Goal: Task Accomplishment & Management: Manage account settings

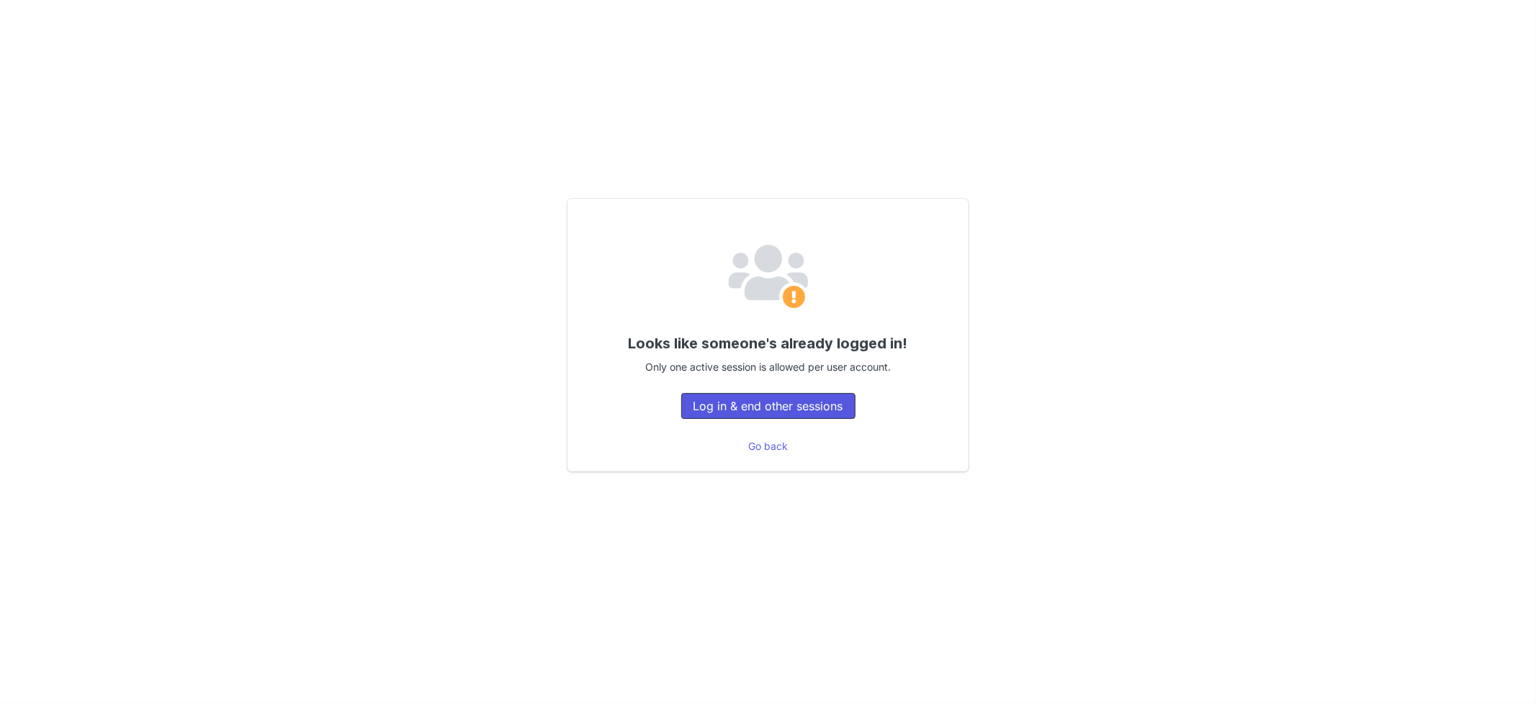
click at [736, 409] on button "Log in & end other sessions" at bounding box center [768, 406] width 174 height 26
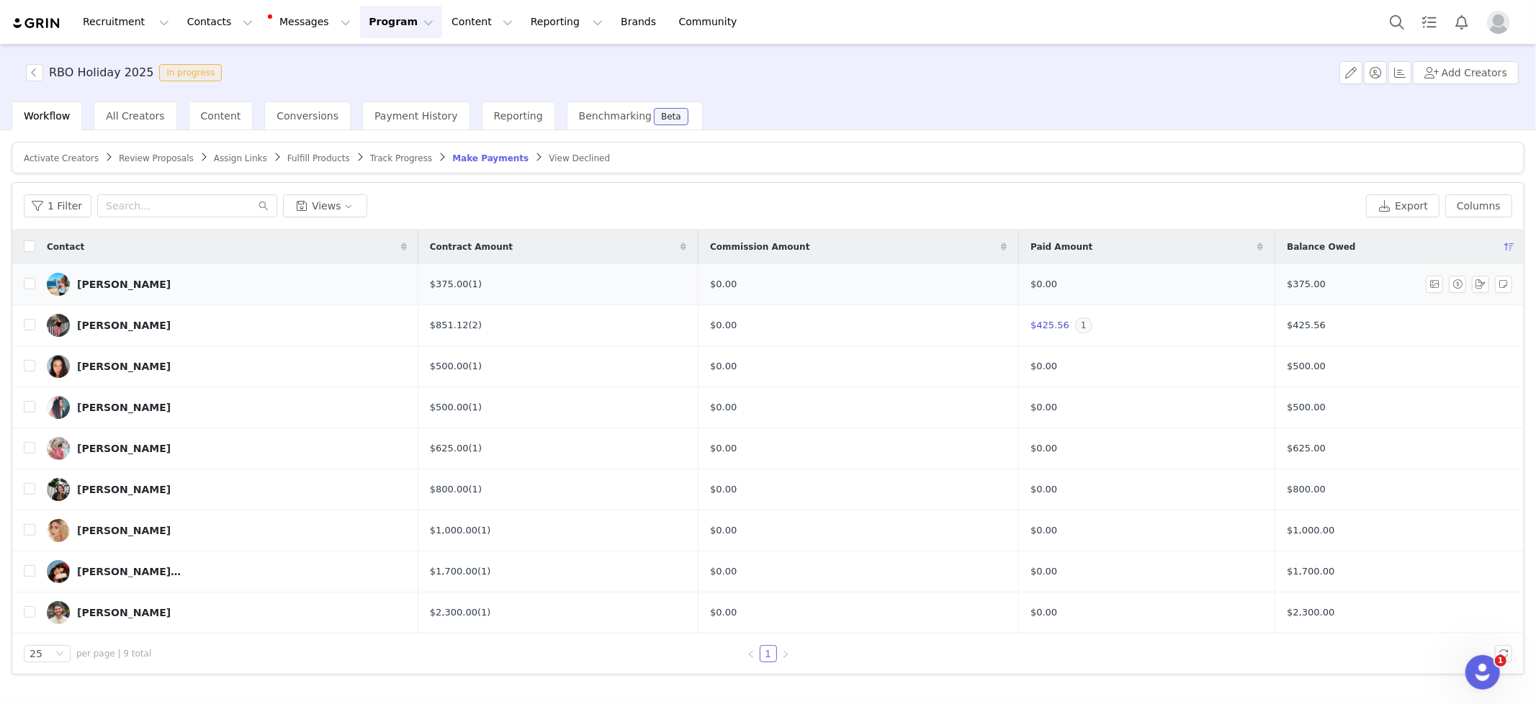
click at [128, 280] on div "[PERSON_NAME]" at bounding box center [124, 285] width 94 height 12
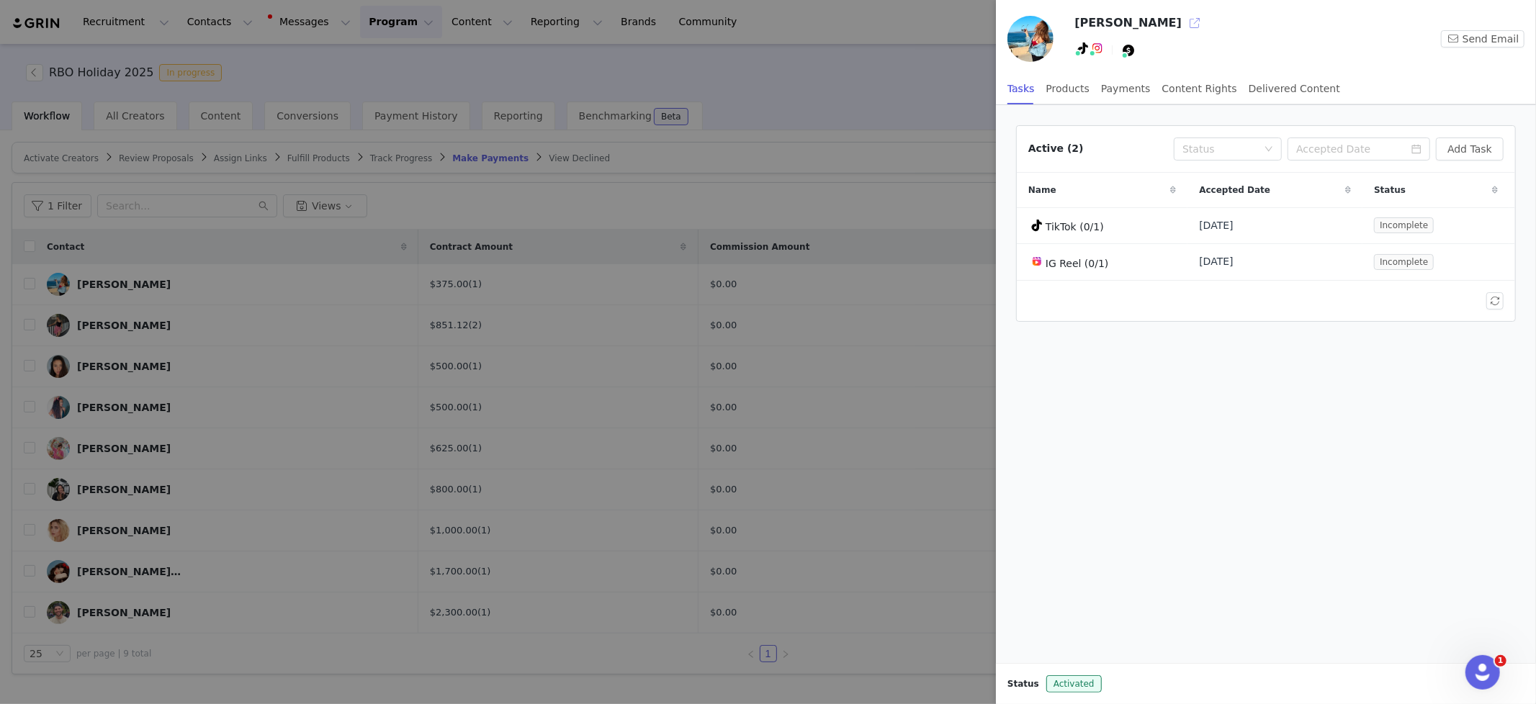
click at [1183, 19] on button "button" at bounding box center [1194, 23] width 23 height 23
click at [535, 407] on div at bounding box center [768, 352] width 1536 height 704
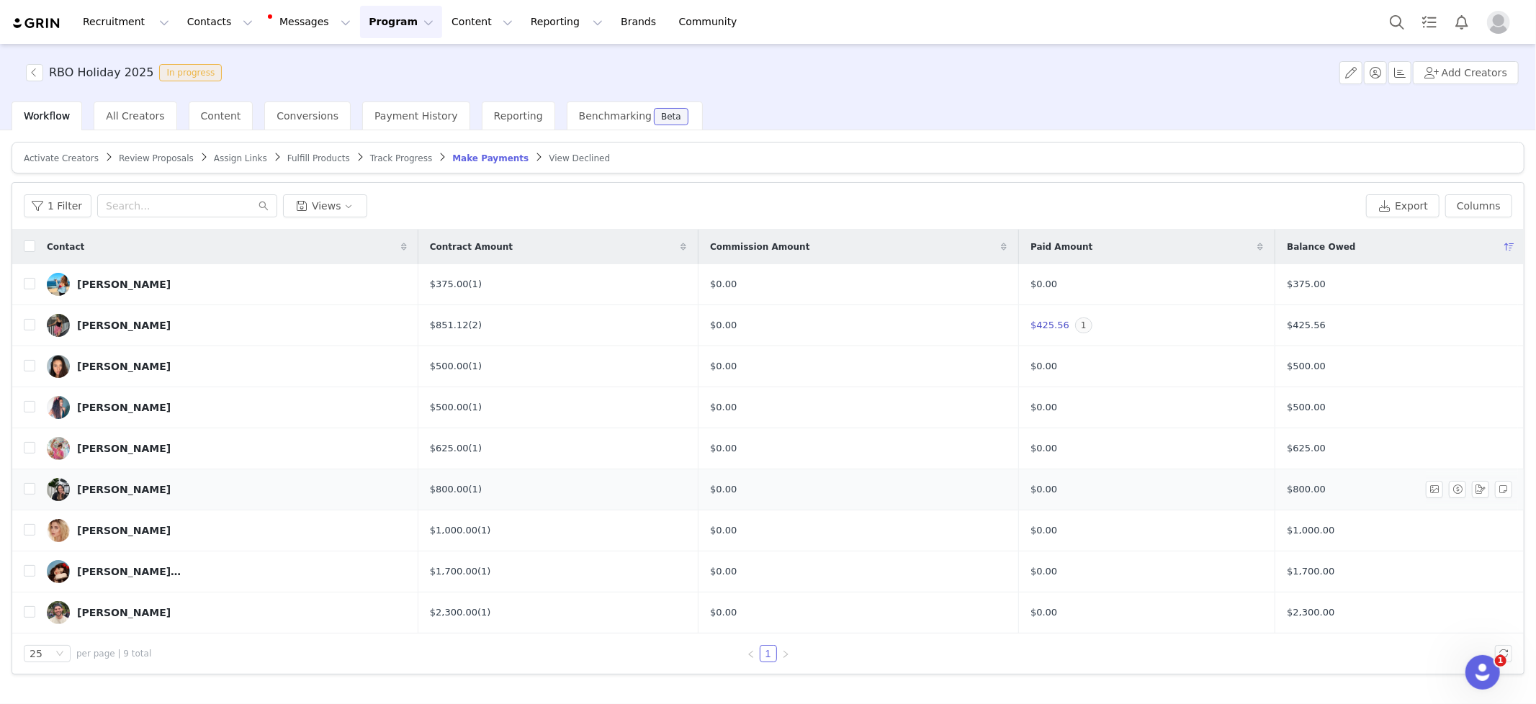
click at [107, 487] on div "June Lee" at bounding box center [124, 490] width 94 height 12
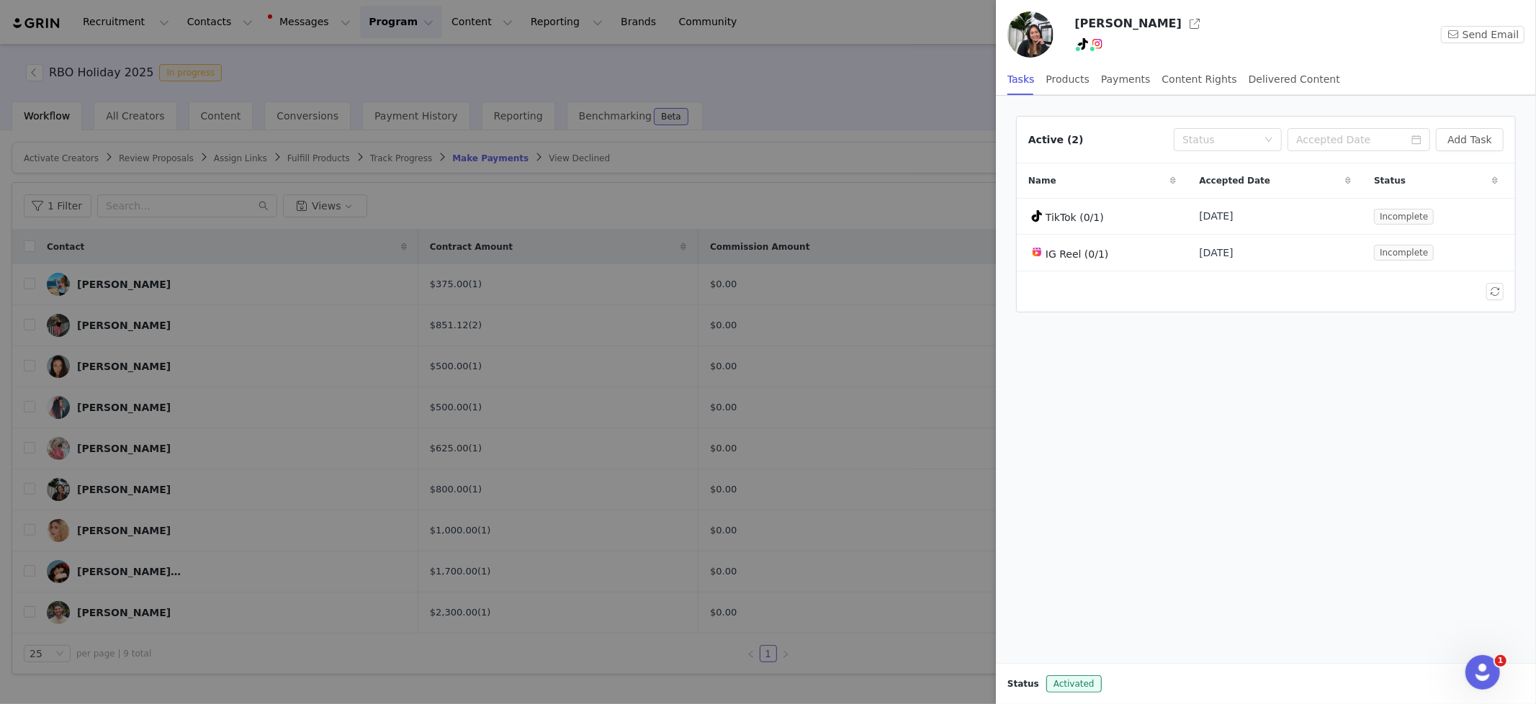
click at [477, 413] on div at bounding box center [768, 352] width 1536 height 704
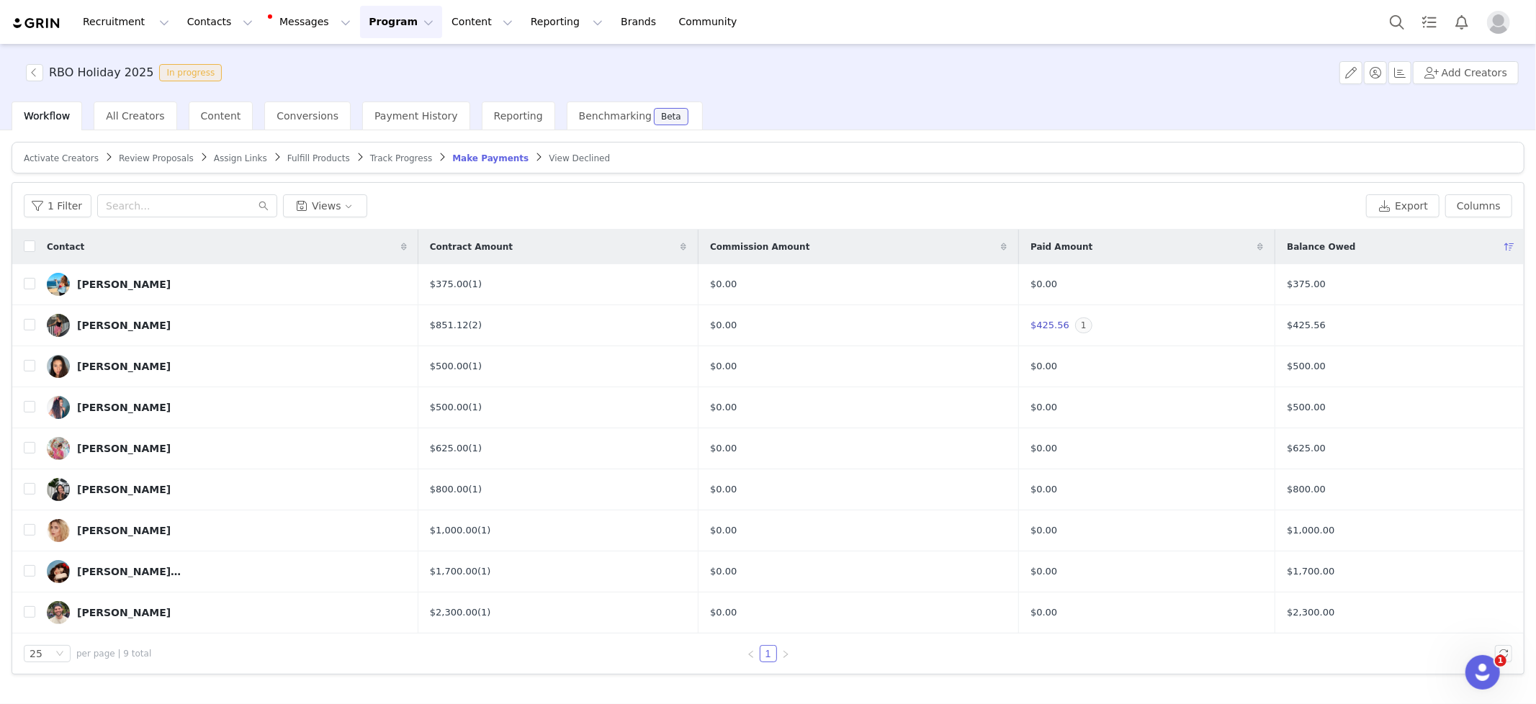
click at [288, 157] on span "Fulfill Products" at bounding box center [318, 158] width 63 height 10
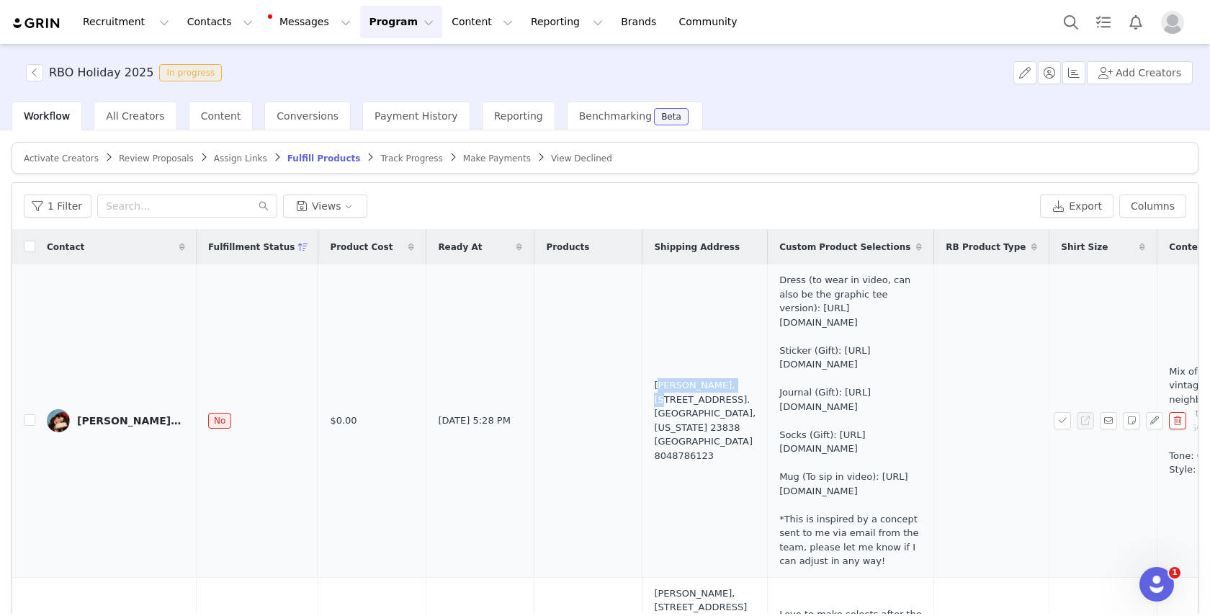
drag, startPoint x: 643, startPoint y: 453, endPoint x: 716, endPoint y: 454, distance: 72.7
click at [716, 454] on td "Samantha Ratliff, 12005 Riverway Road. Chesterfield, Virginia 23838 United Stat…" at bounding box center [704, 420] width 125 height 313
copy div "Samantha Ratliff"
drag, startPoint x: 643, startPoint y: 468, endPoint x: 663, endPoint y: 487, distance: 27.5
click at [663, 487] on td "Samantha Ratliff, 12005 Riverway Road. Chesterfield, Virginia 23838 United Stat…" at bounding box center [704, 420] width 125 height 313
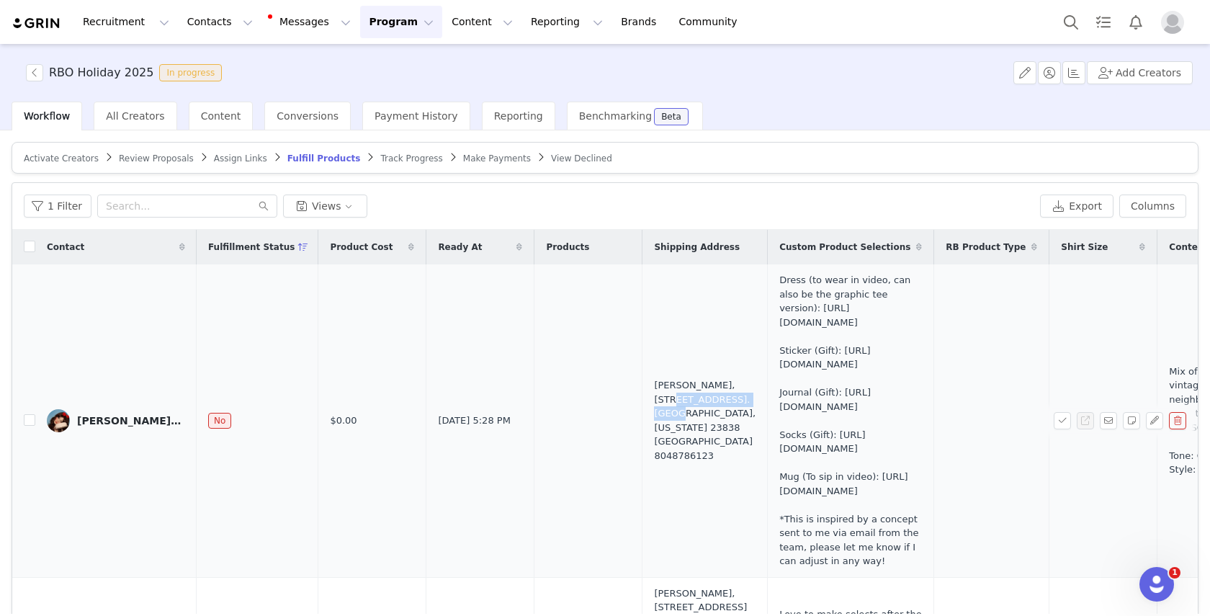
copy div "12005 Riverway Road"
drag, startPoint x: 704, startPoint y: 523, endPoint x: 640, endPoint y: 523, distance: 63.4
click at [642, 523] on td "Samantha Ratliff, 12005 Riverway Road. Chesterfield, Virginia 23838 United Stat…" at bounding box center [704, 420] width 125 height 313
copy div "8048786123"
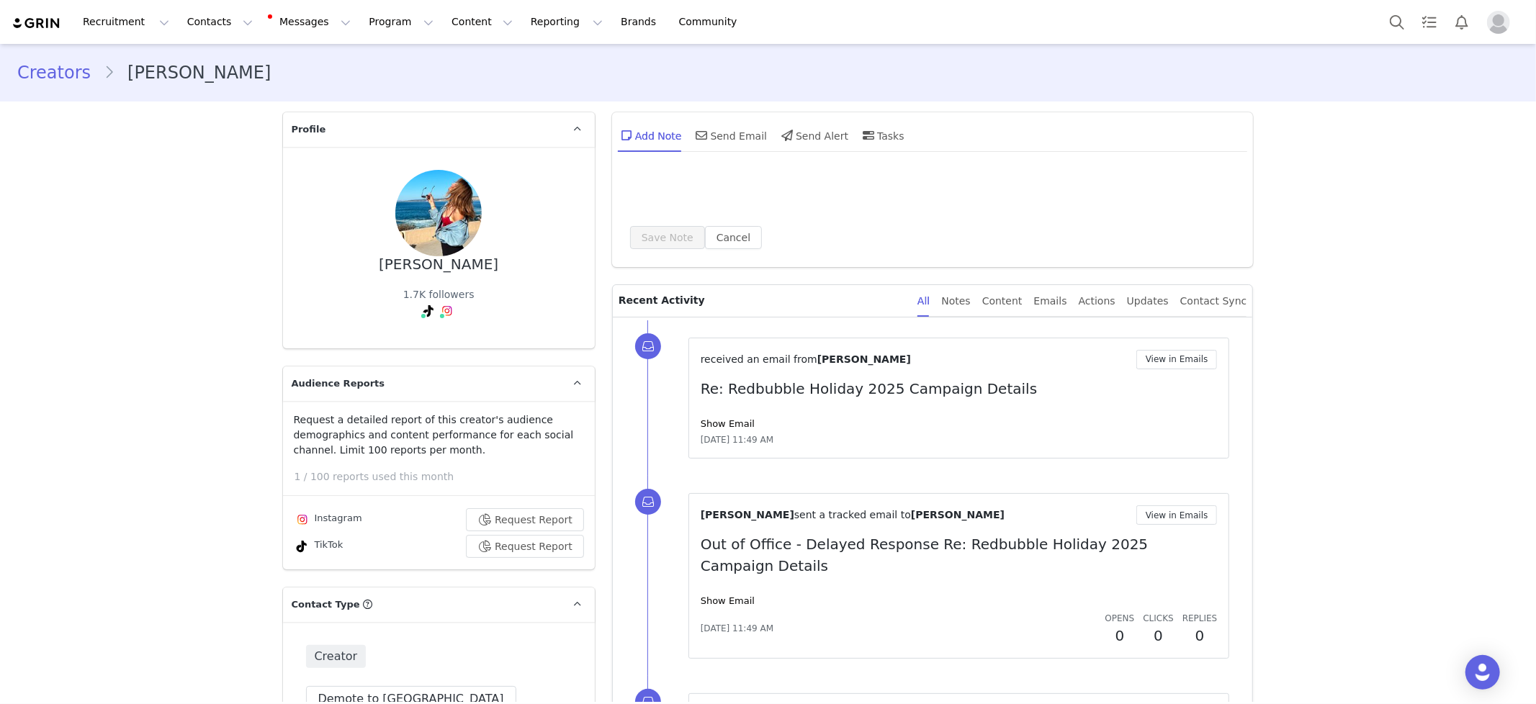
type input "+1 (United States)"
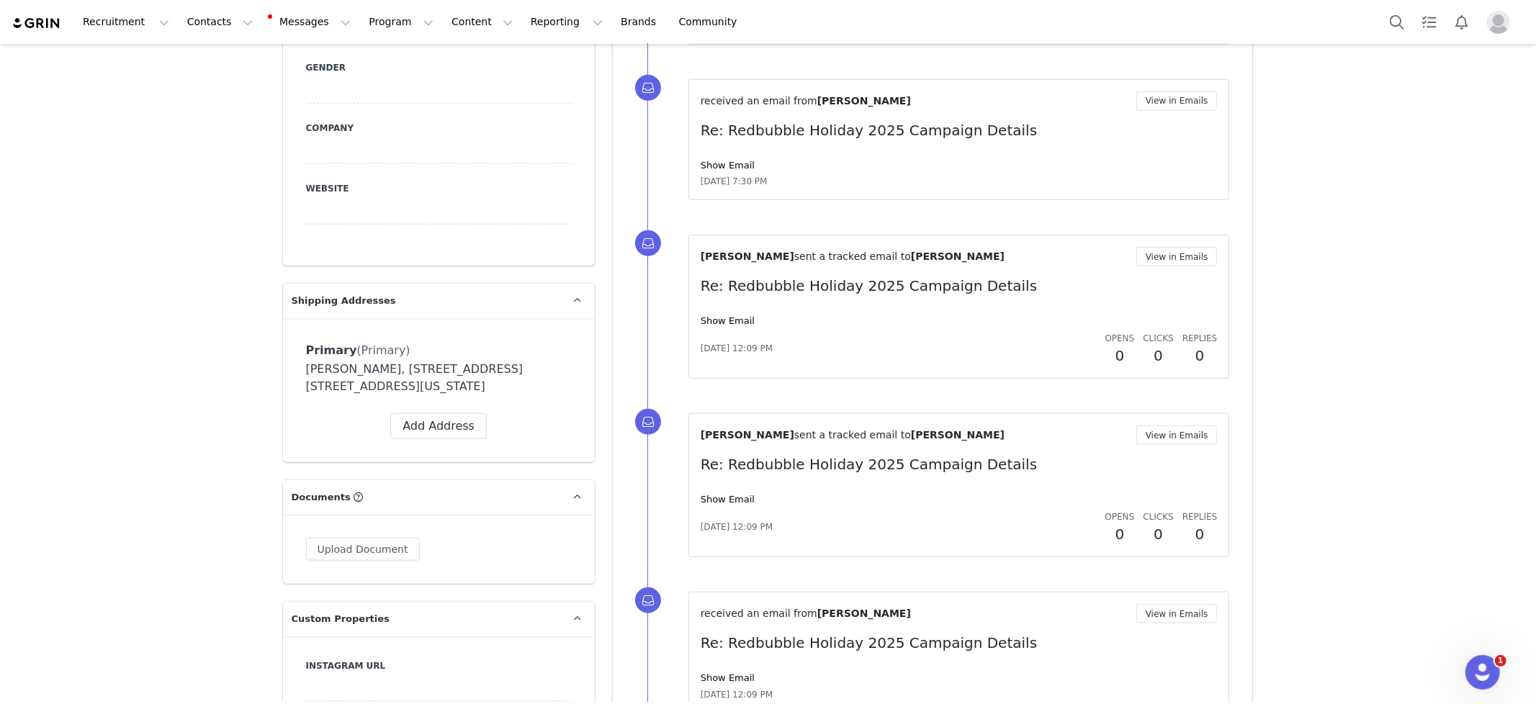
scroll to position [1115, 0]
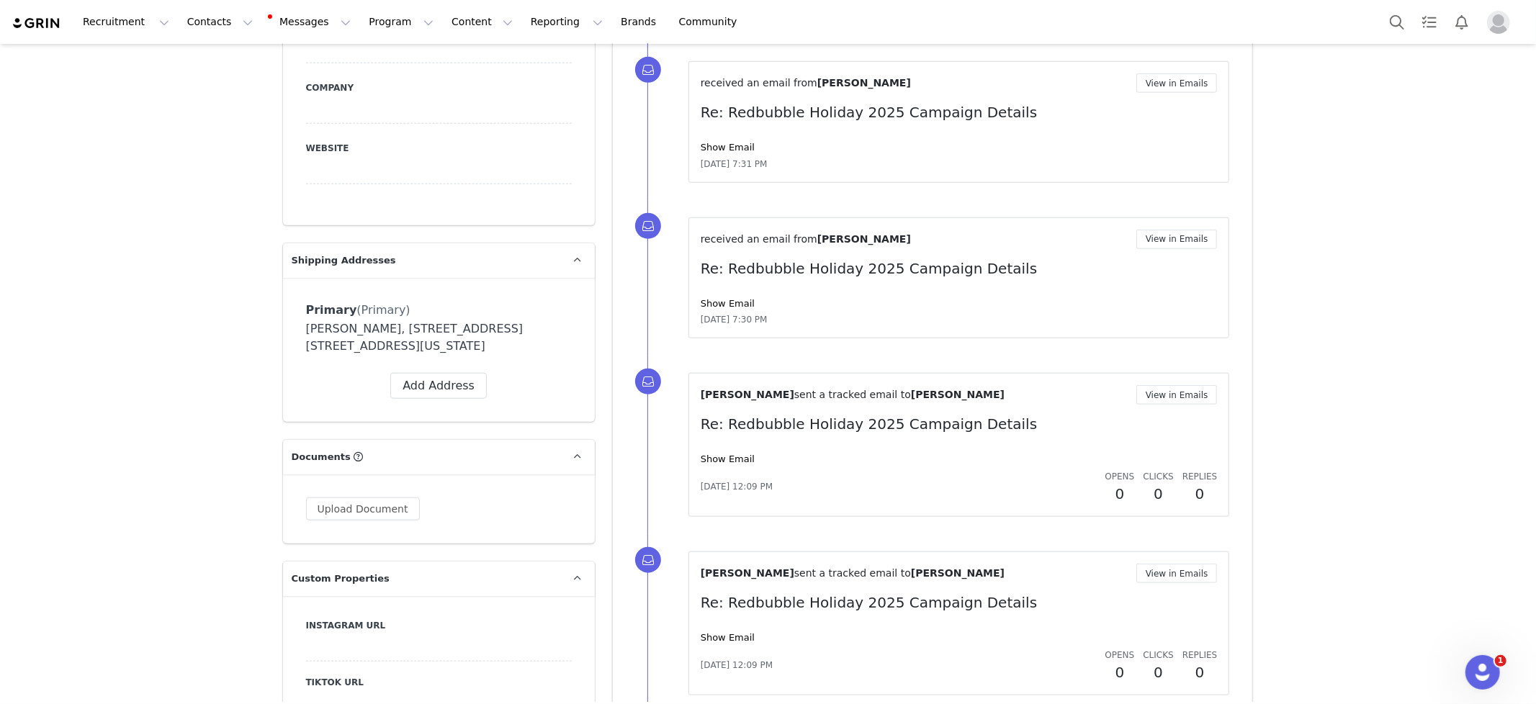
click at [1502, 26] on img "Profile" at bounding box center [1498, 22] width 23 height 23
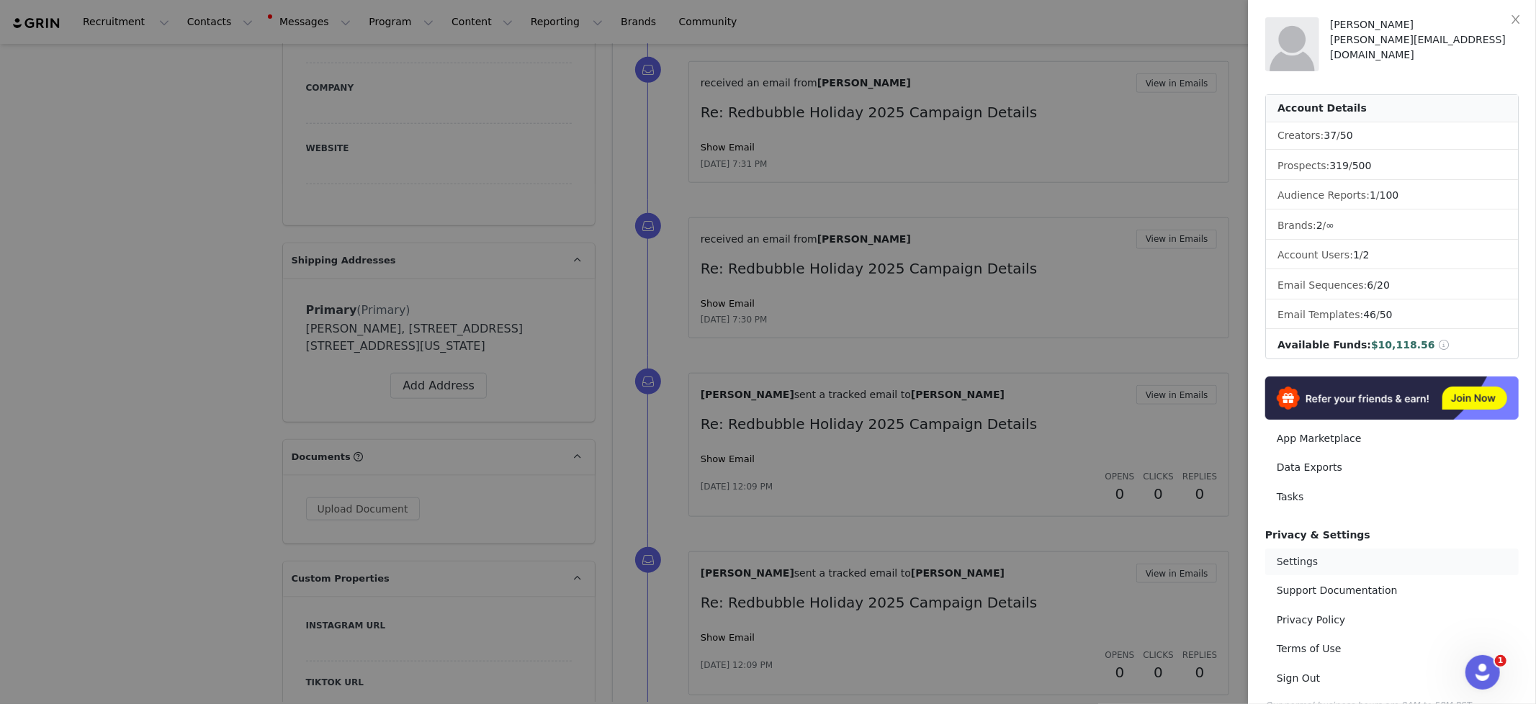
click at [1304, 560] on link "Settings" at bounding box center [1392, 562] width 254 height 27
select select "America/New_York"
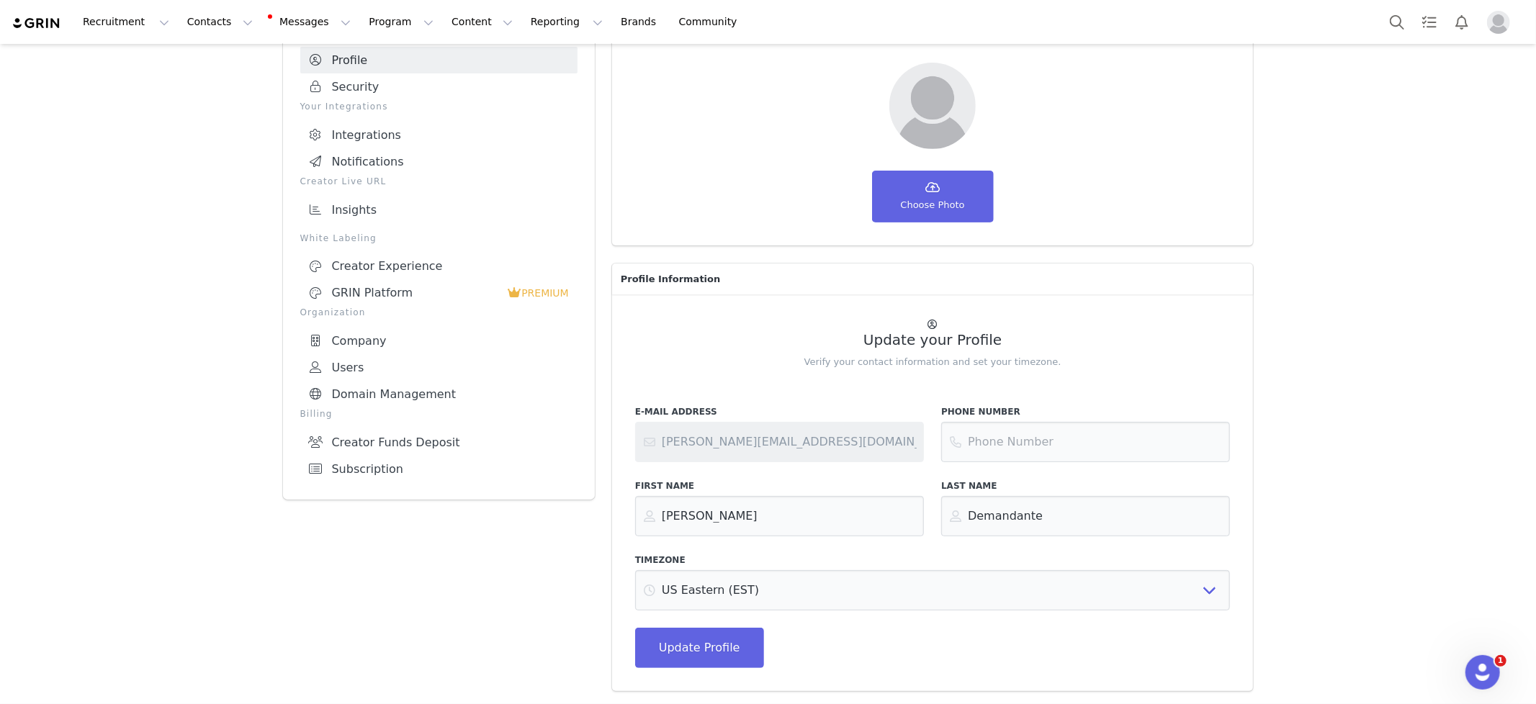
scroll to position [104, 0]
click at [401, 457] on link "Subscription" at bounding box center [438, 470] width 277 height 27
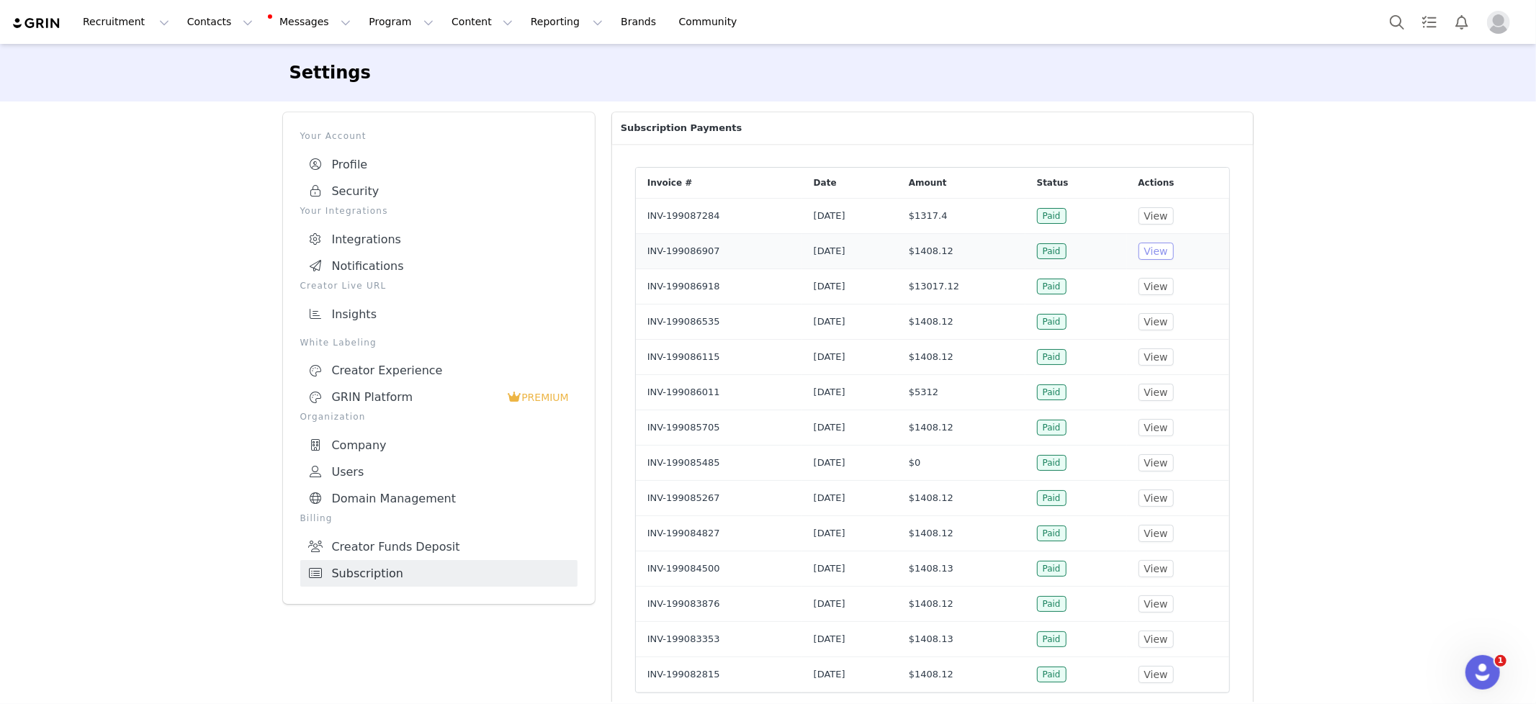
click at [1174, 248] on button "View" at bounding box center [1156, 251] width 35 height 17
click at [360, 24] on button "Program Program" at bounding box center [401, 22] width 82 height 32
click at [370, 59] on p "Activations" at bounding box center [376, 63] width 55 height 15
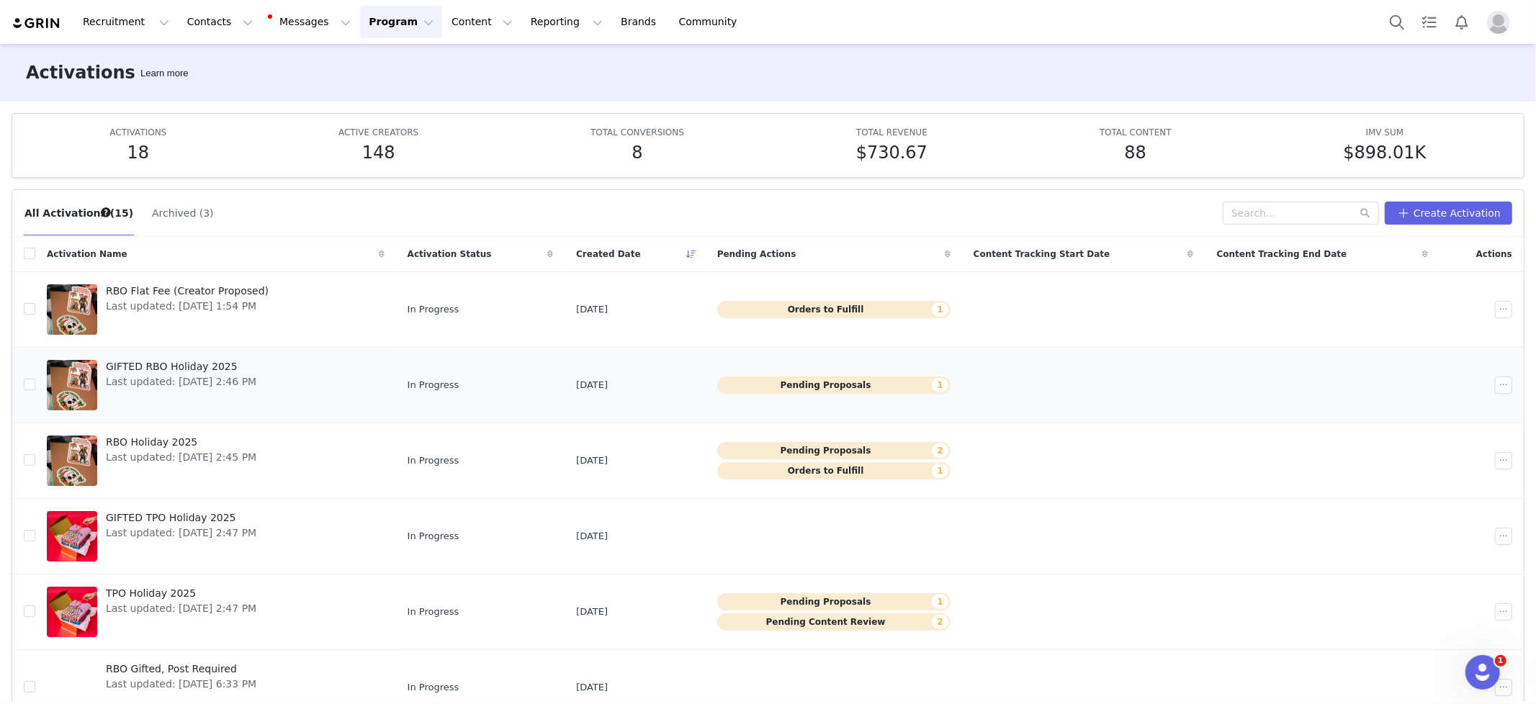
click at [152, 360] on span "GIFTED RBO Holiday 2025" at bounding box center [181, 366] width 151 height 15
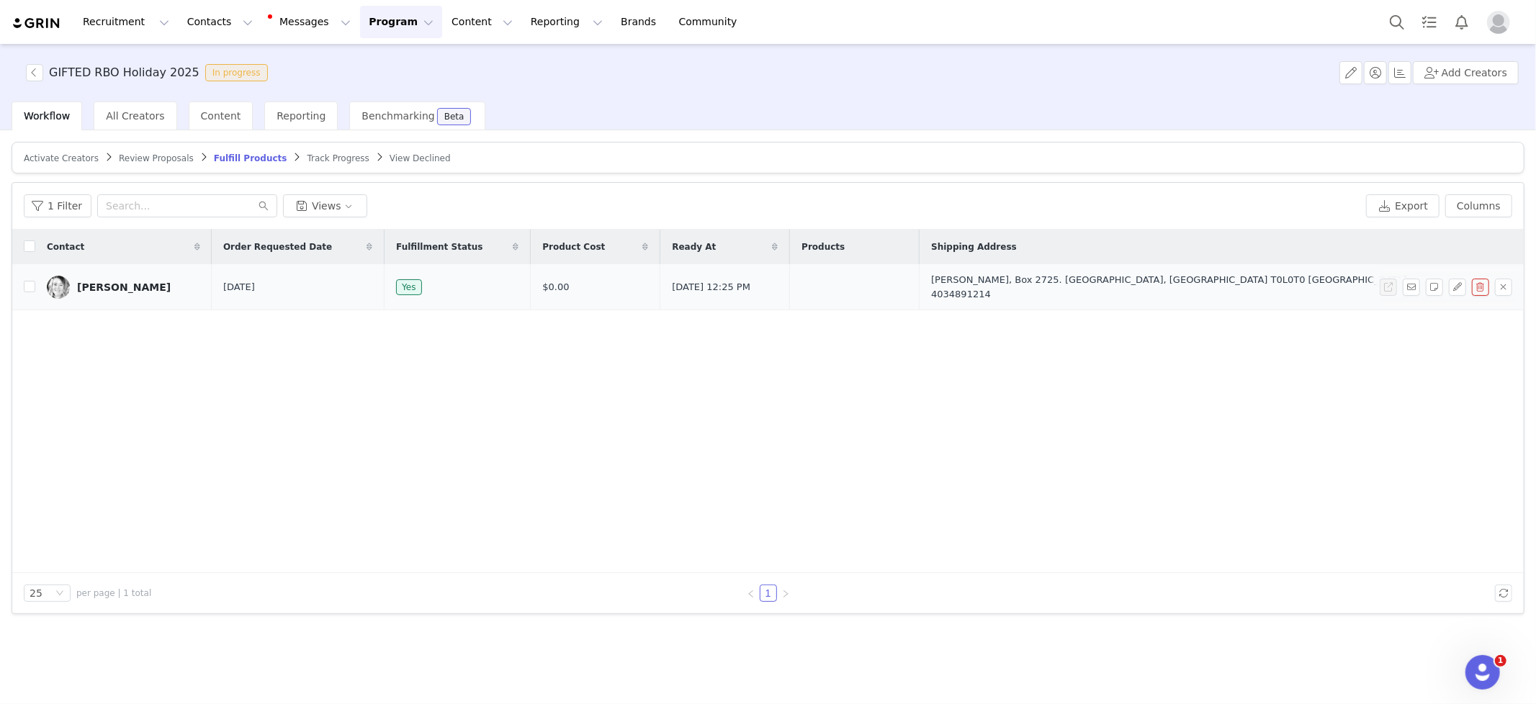
click at [120, 296] on link "Joanne Hazelaar" at bounding box center [123, 287] width 153 height 23
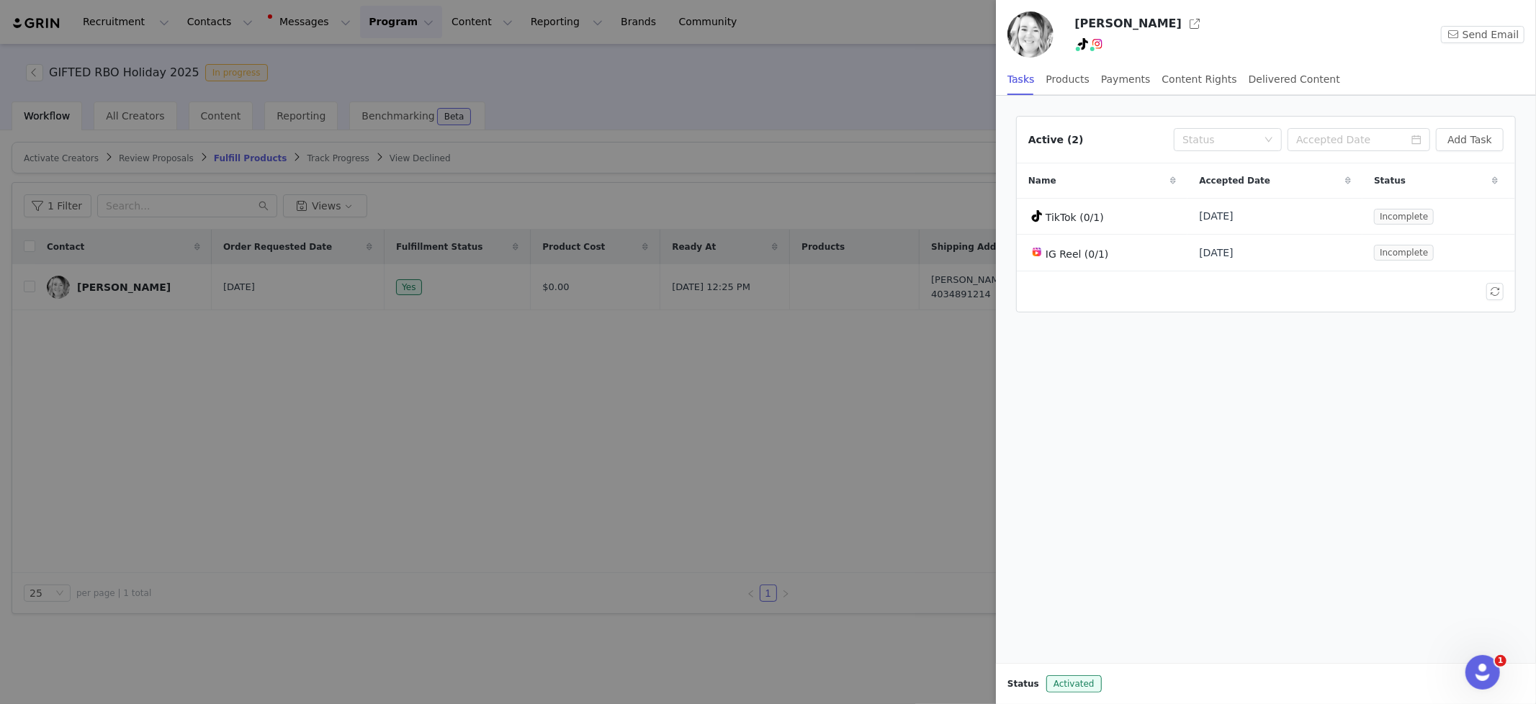
click at [9, 84] on div at bounding box center [768, 352] width 1536 height 704
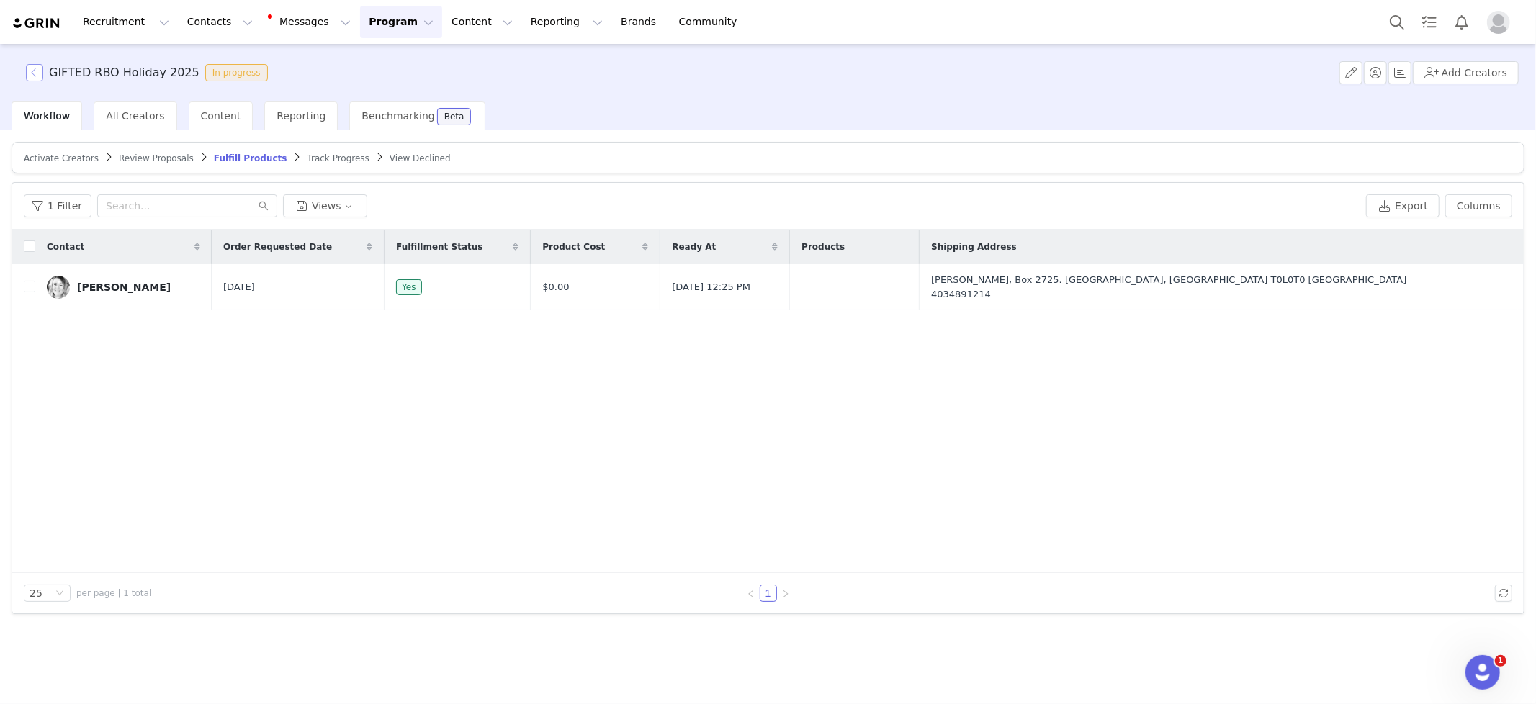
click at [32, 75] on button "button" at bounding box center [34, 72] width 17 height 17
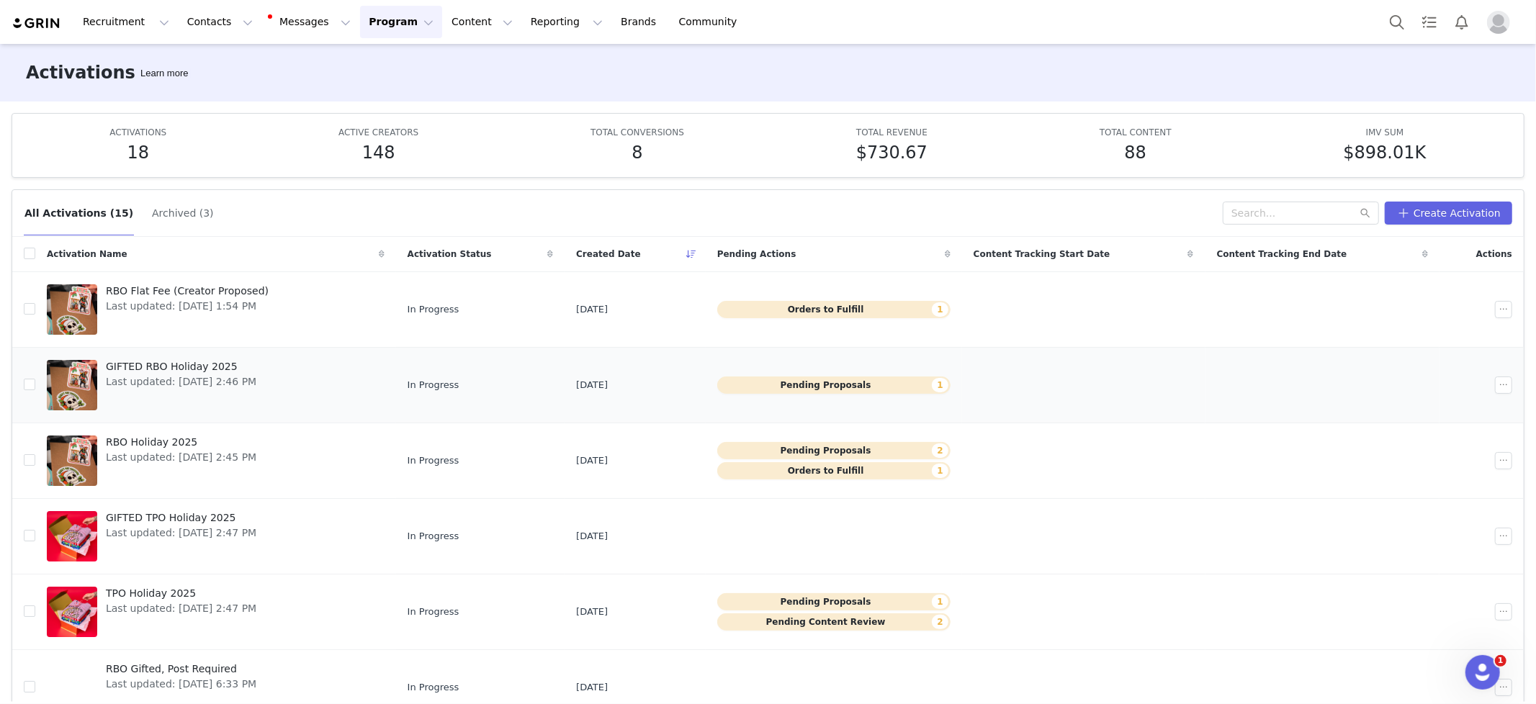
click at [157, 365] on span "GIFTED RBO Holiday 2025" at bounding box center [181, 366] width 151 height 15
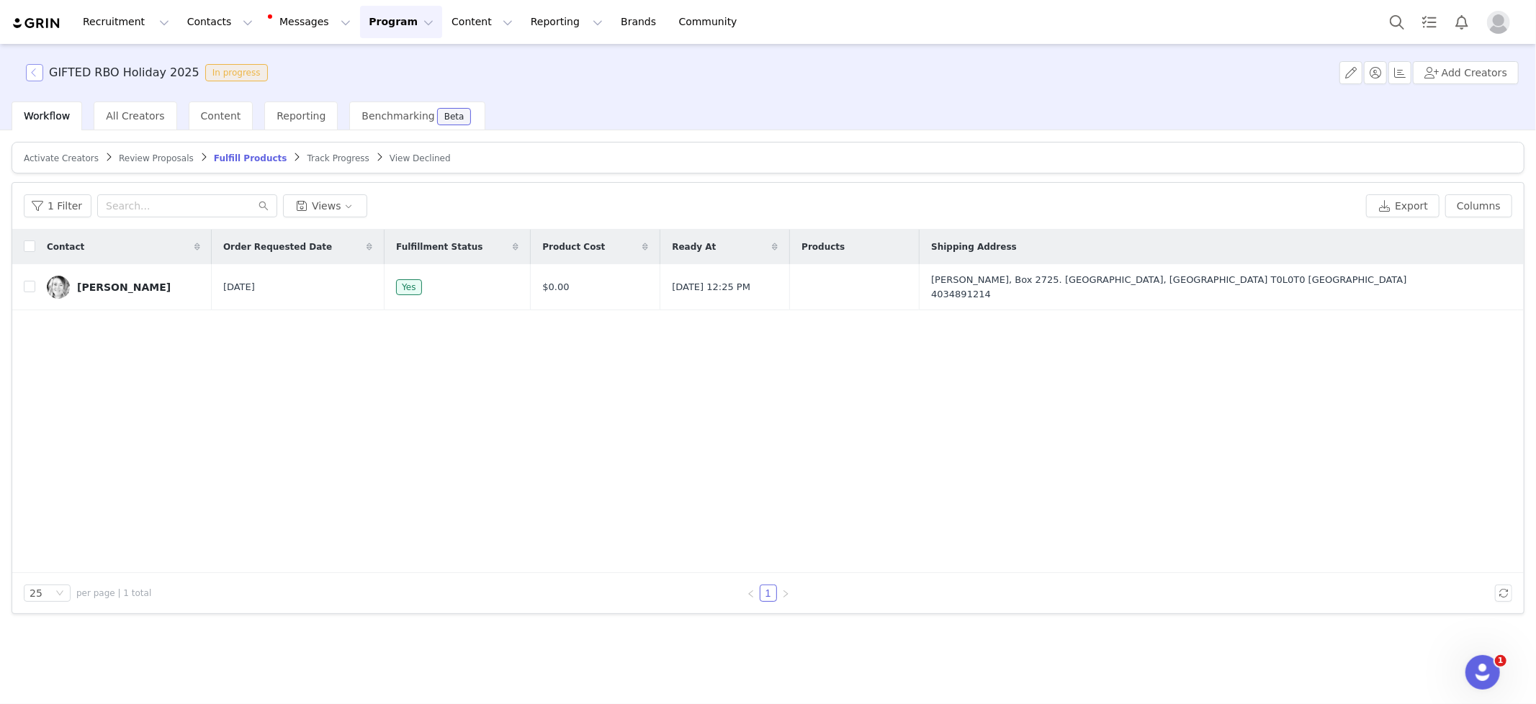
click at [41, 74] on button "button" at bounding box center [34, 72] width 17 height 17
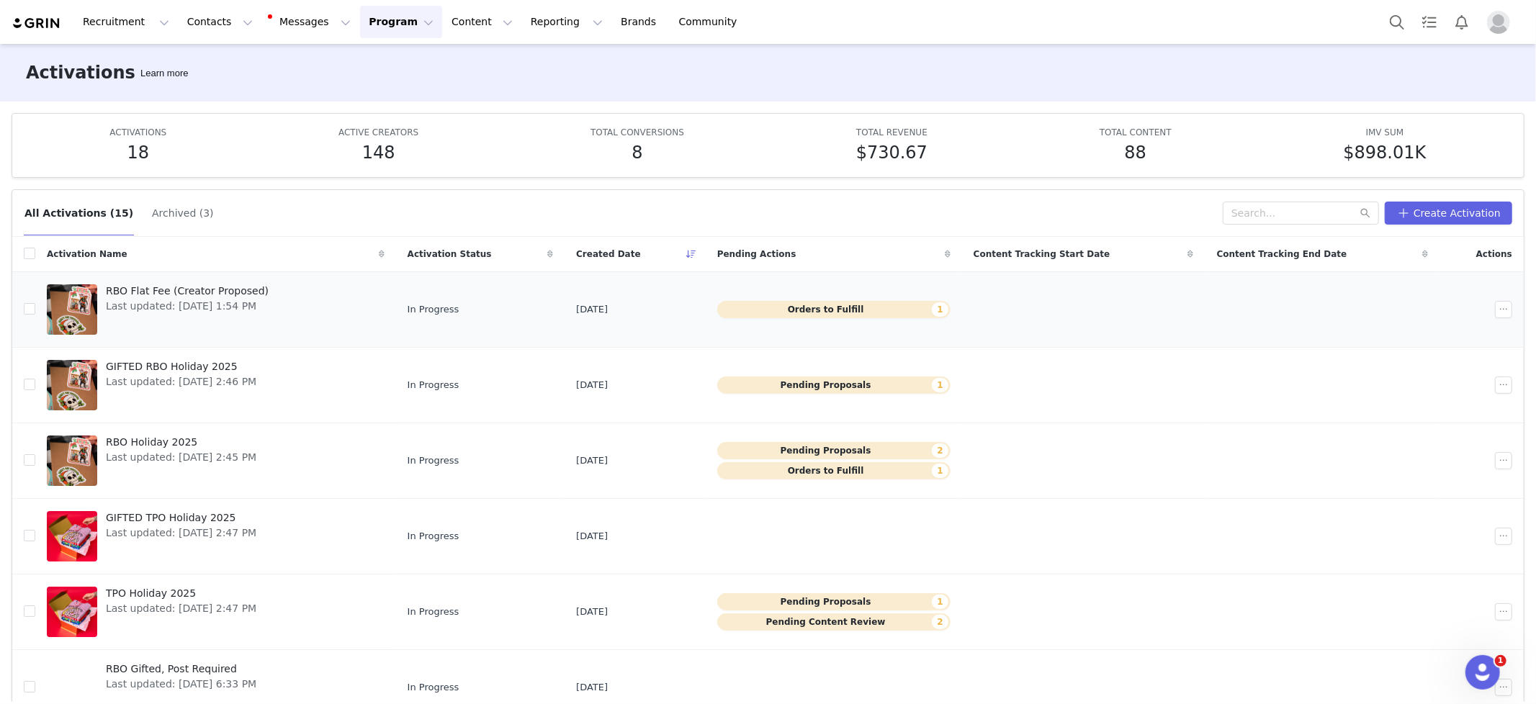
click at [178, 292] on span "RBO Flat Fee (Creator Proposed)" at bounding box center [187, 291] width 163 height 15
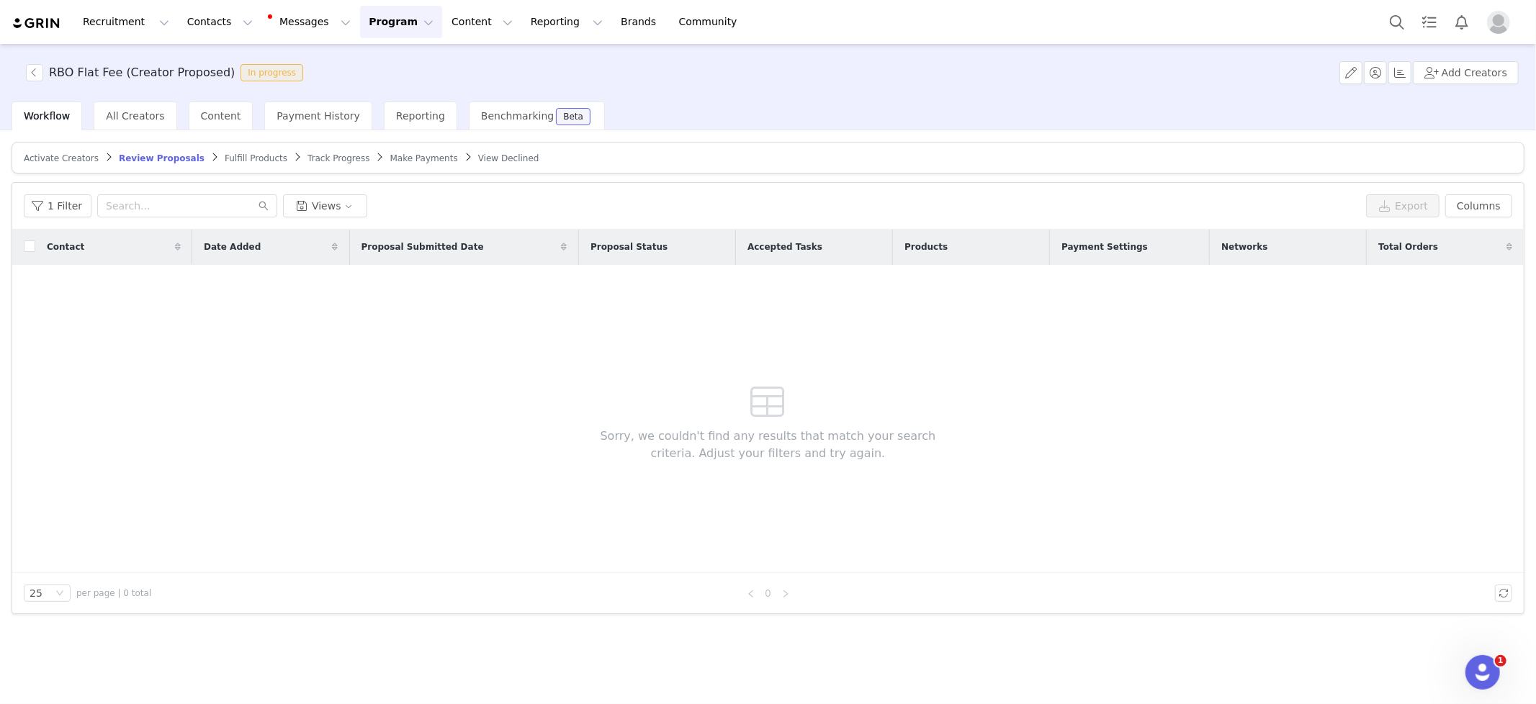
click at [257, 157] on span "Fulfill Products" at bounding box center [256, 158] width 63 height 10
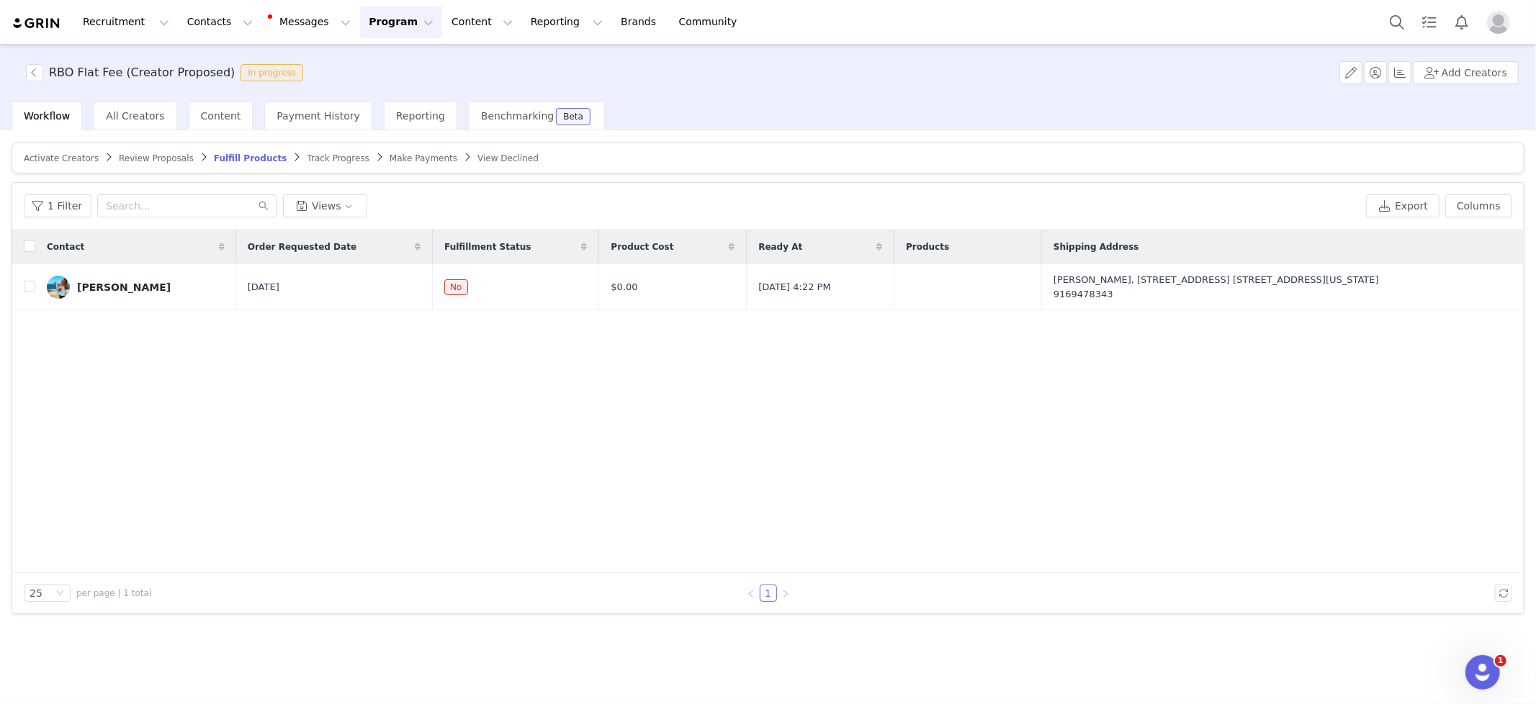
click at [49, 79] on h3 "RBO Flat Fee (Creator Proposed)" at bounding box center [142, 72] width 186 height 17
click at [37, 76] on button "button" at bounding box center [34, 72] width 17 height 17
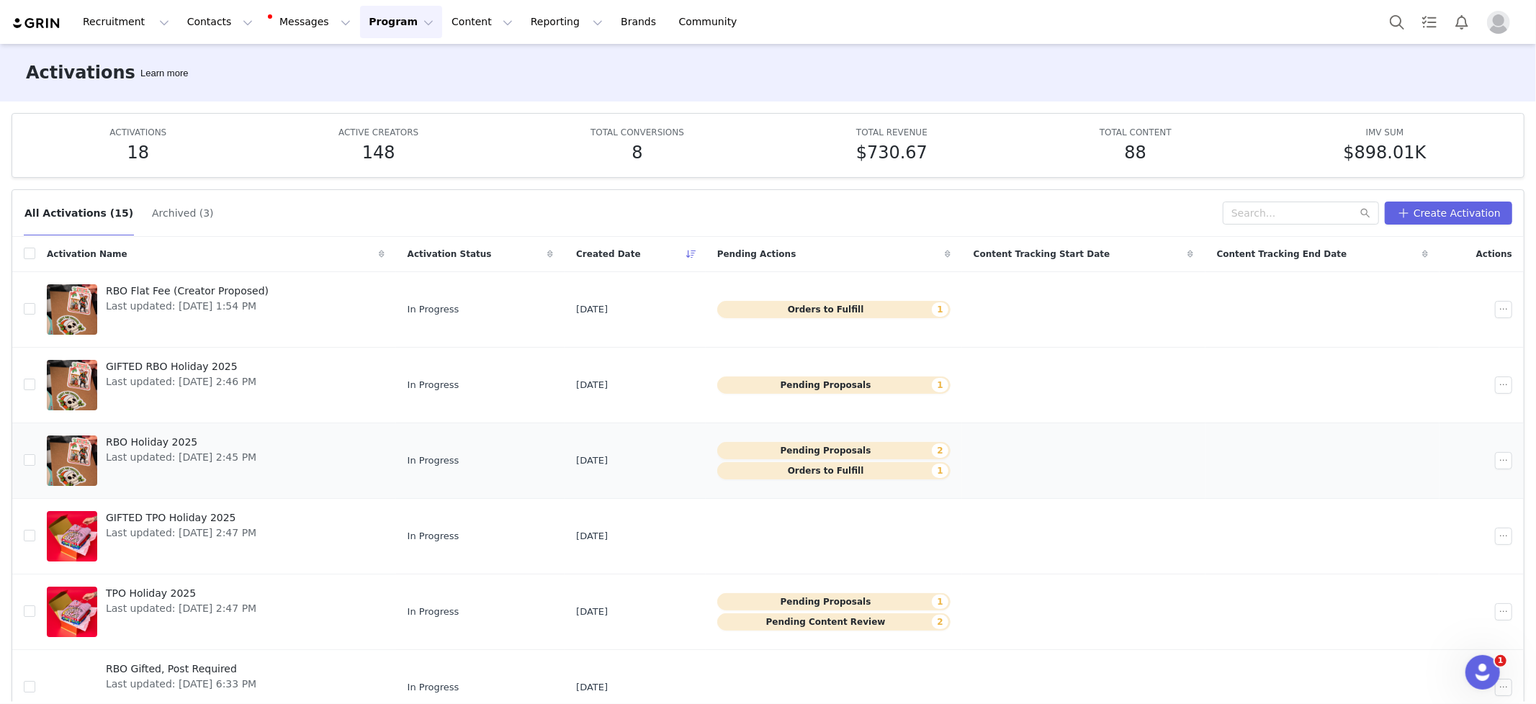
click at [199, 447] on span "RBO Holiday 2025" at bounding box center [181, 442] width 151 height 15
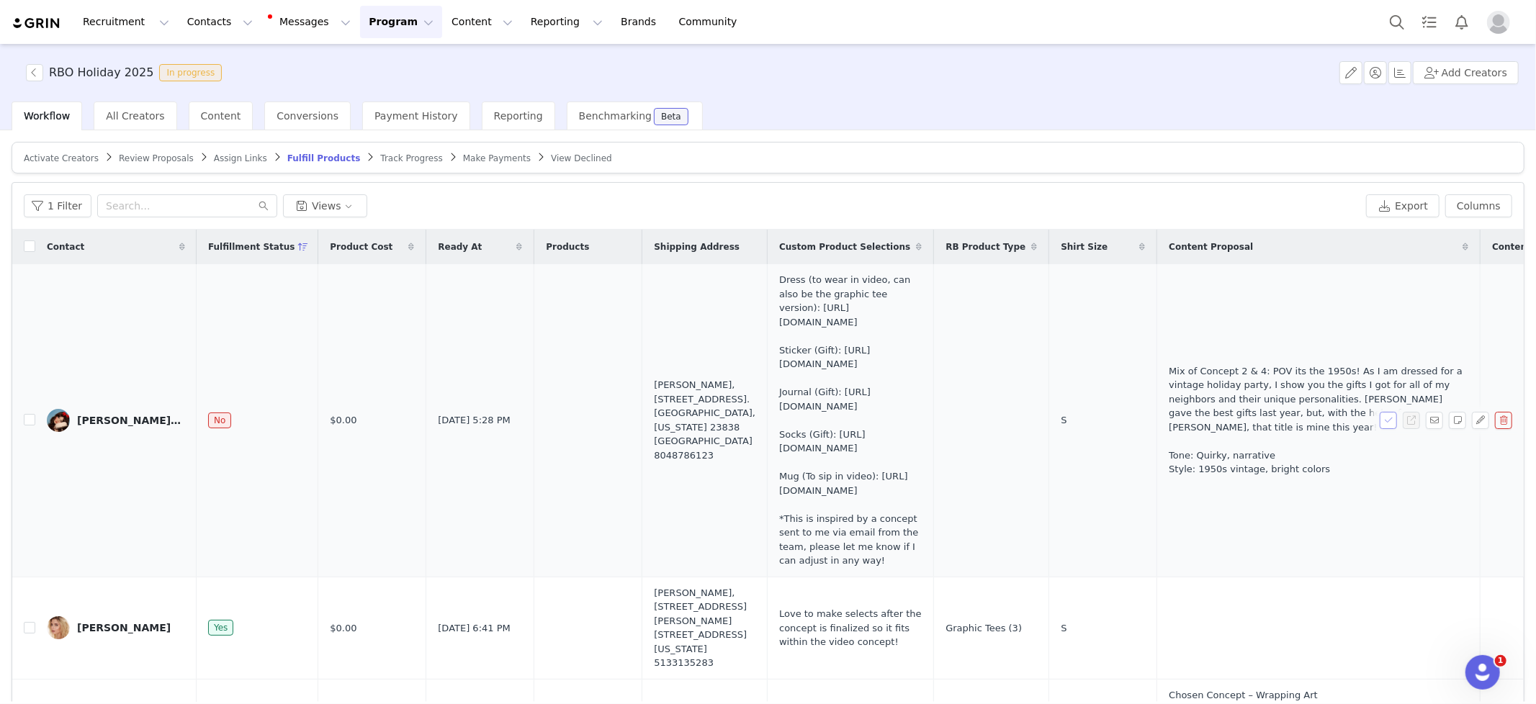
click at [1388, 429] on button "button" at bounding box center [1388, 420] width 17 height 17
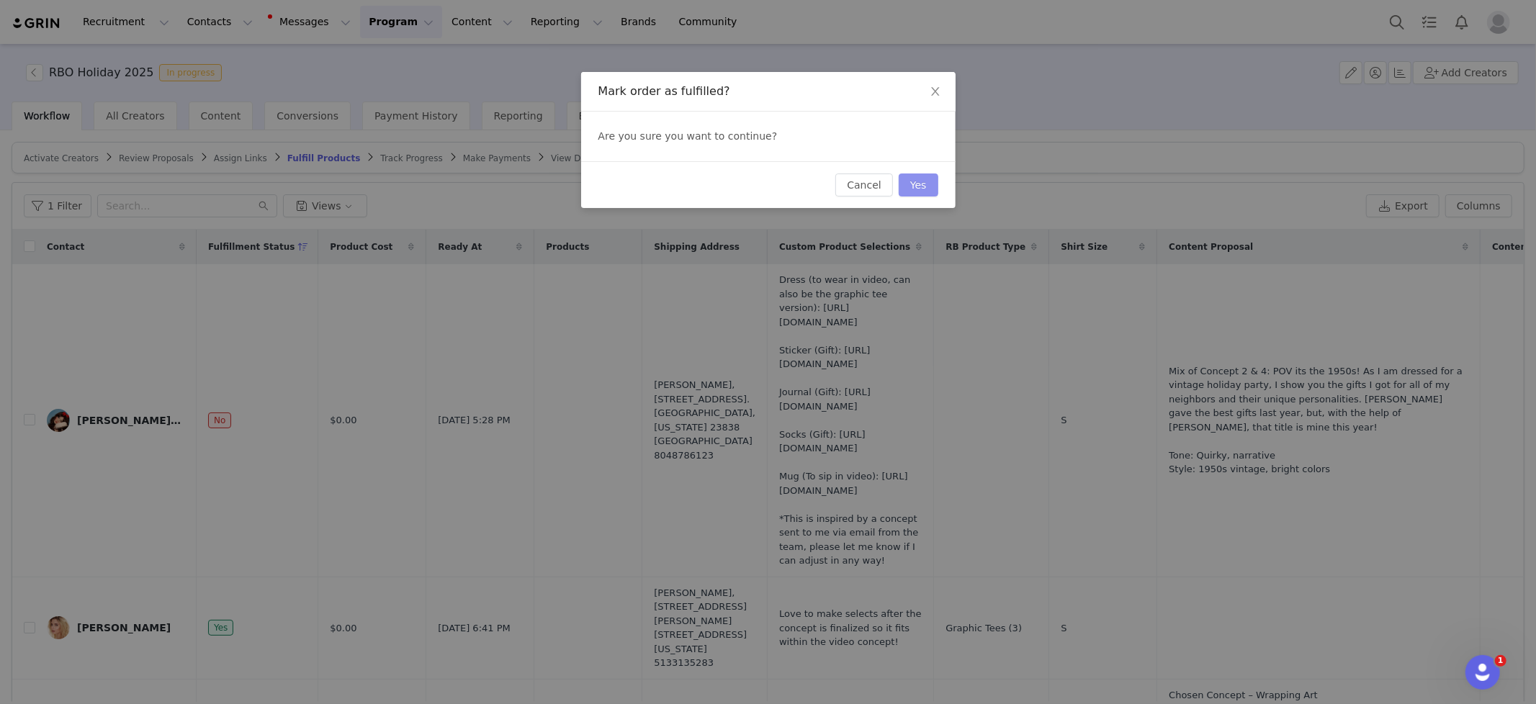
click at [921, 189] on button "Yes" at bounding box center [919, 185] width 40 height 23
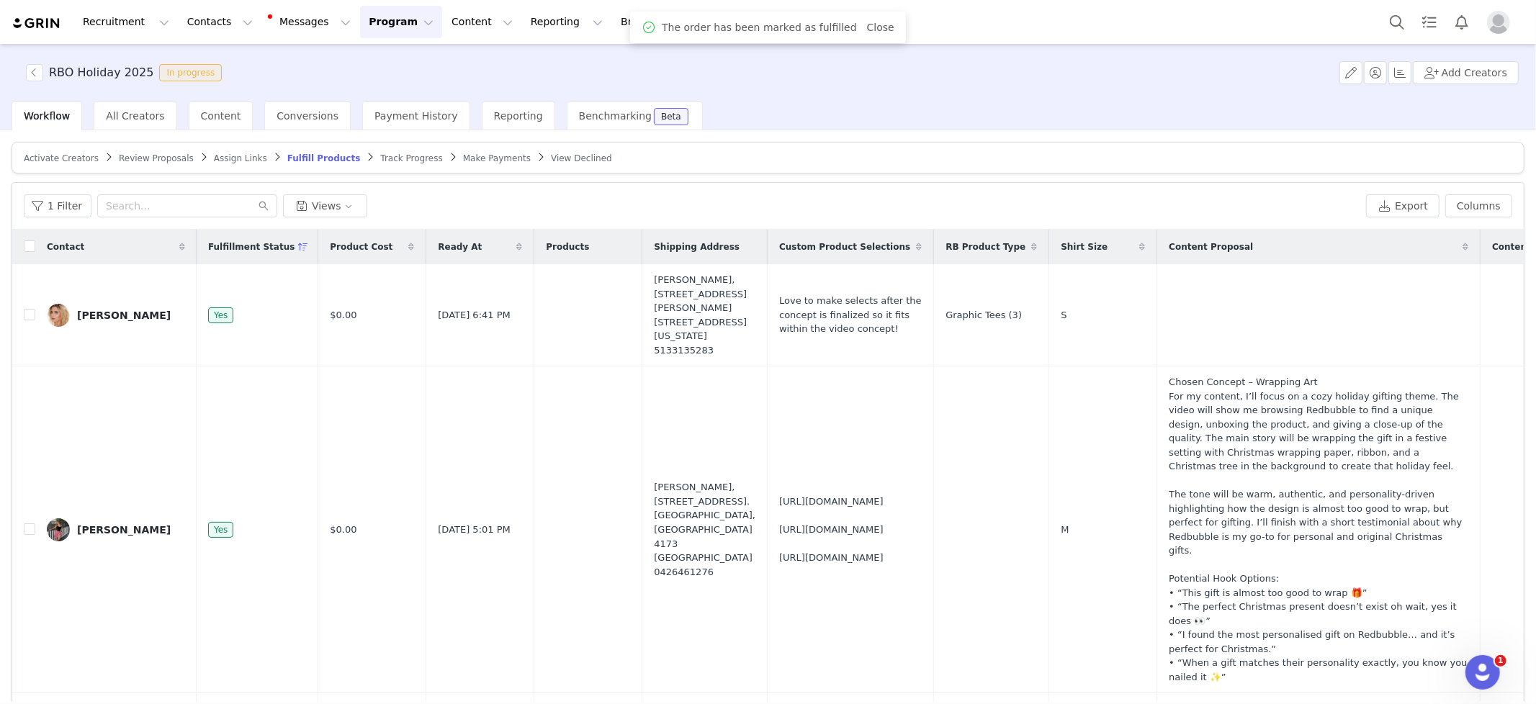
click at [128, 156] on span "Review Proposals" at bounding box center [156, 158] width 75 height 10
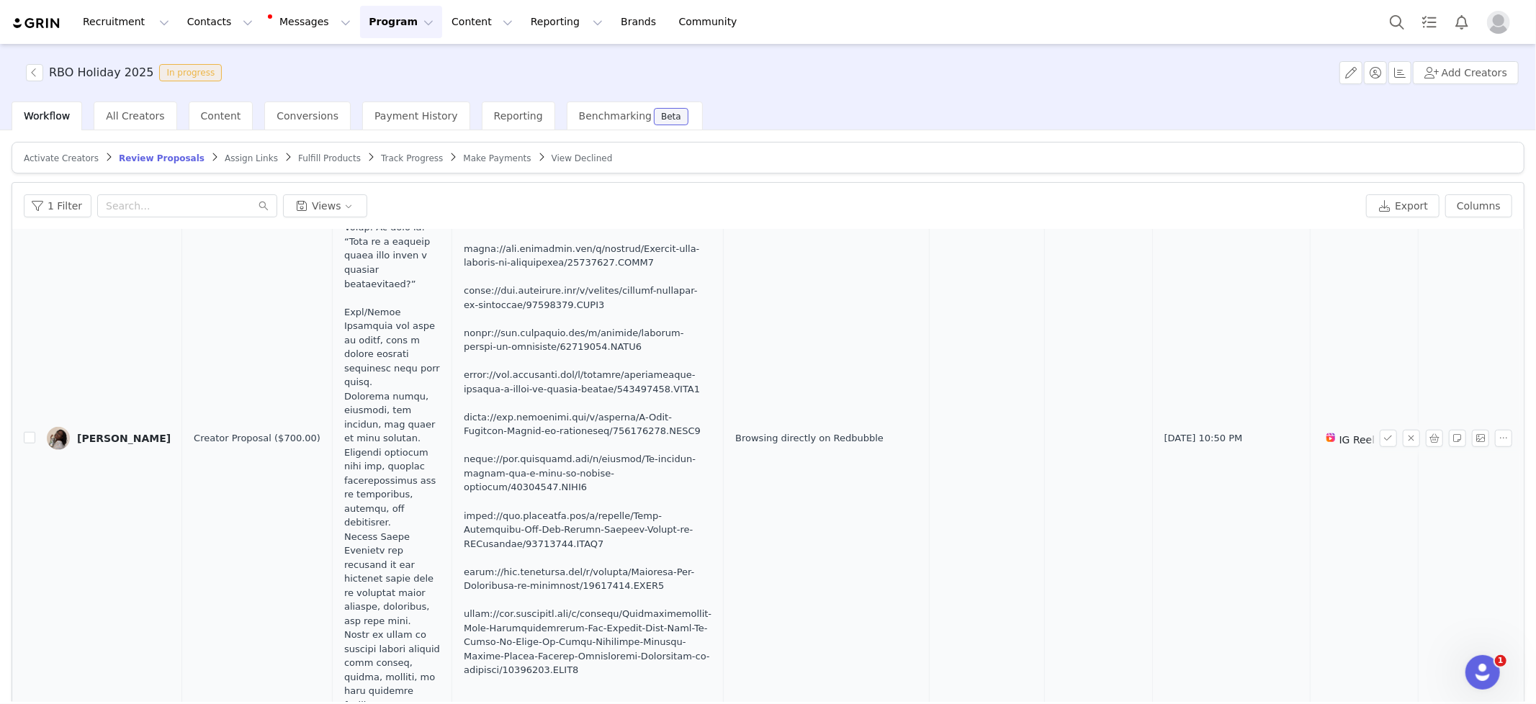
scroll to position [528, 0]
